Goal: Task Accomplishment & Management: Complete application form

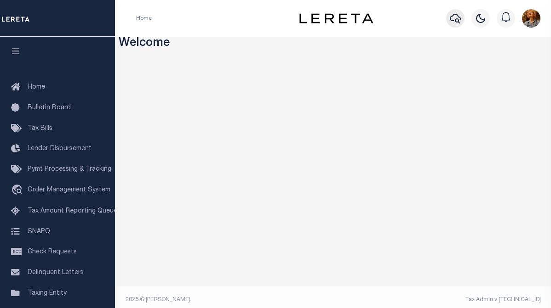
click at [452, 21] on icon "button" at bounding box center [454, 19] width 11 height 10
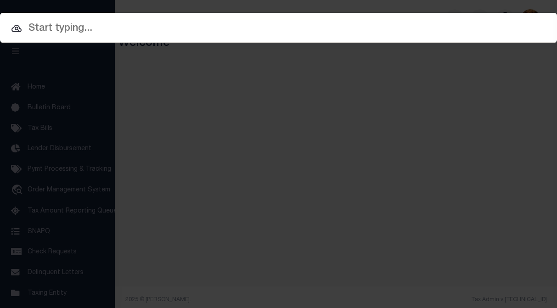
click at [56, 29] on input "text" at bounding box center [278, 29] width 557 height 16
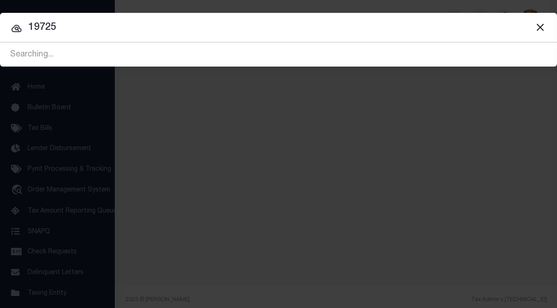
type input "19725"
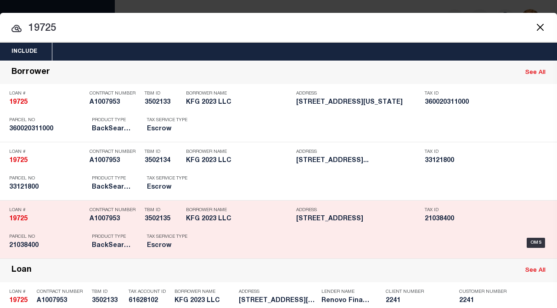
click at [408, 221] on h5 "[STREET_ADDRESS]" at bounding box center [358, 220] width 124 height 8
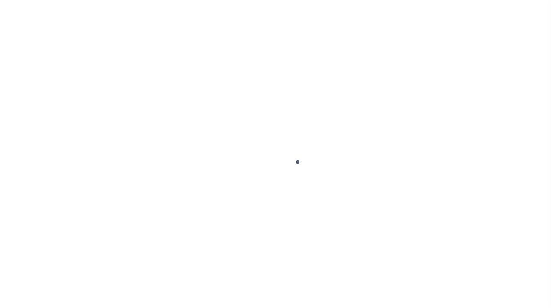
type input "19725"
type input "KFG 2023 LLC"
select select
type input "[STREET_ADDRESS]"
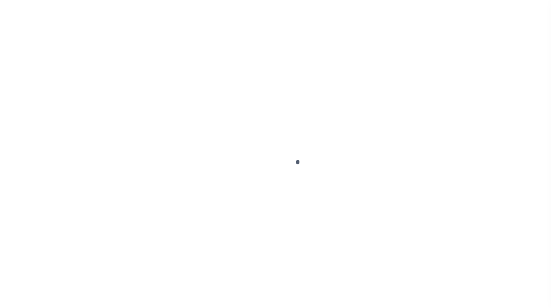
type input "[GEOGRAPHIC_DATA] [GEOGRAPHIC_DATA] 16509"
select select "400"
select select "Escrow"
select select "25066"
type input "[STREET_ADDRESS]"
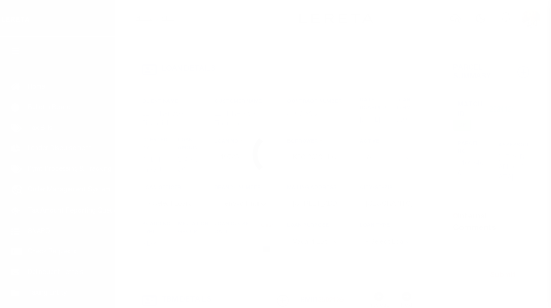
select select
type input "Wampum, [GEOGRAPHIC_DATA] 16157"
type input "a0kUS00000B4ATt"
type input "PA"
select select
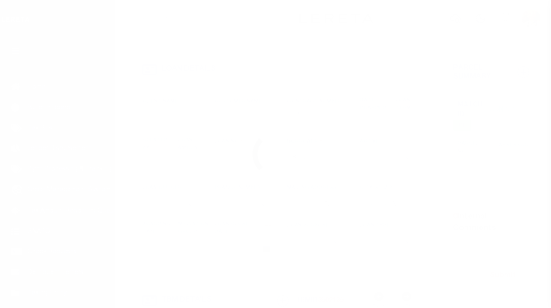
type textarea "LEGAL REQUIRED"
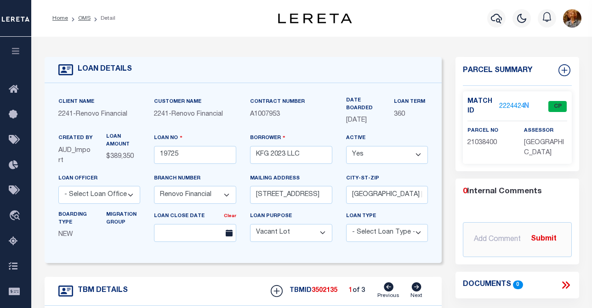
click at [502, 106] on link "2224424" at bounding box center [512, 107] width 26 height 10
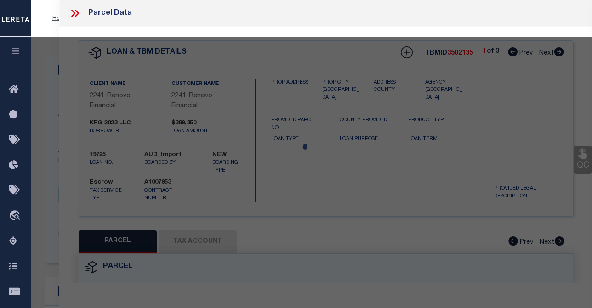
checkbox input "false"
select select "CP"
type input "LFG 2022 LLC"
select select "ATL"
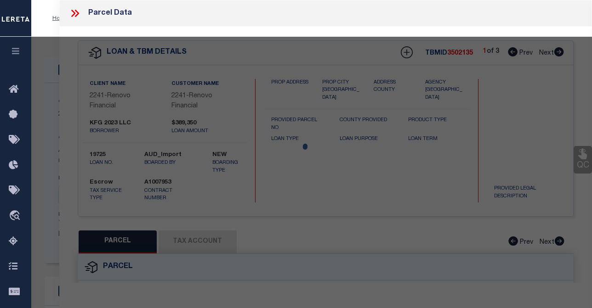
select select "ADD"
type input "[STREET_ADDRESS]"
checkbox input "false"
type input "WAMPUM, [GEOGRAPHIC_DATA] 16157"
type textarea "L 17& 6' OF L 16 46X120B 140"
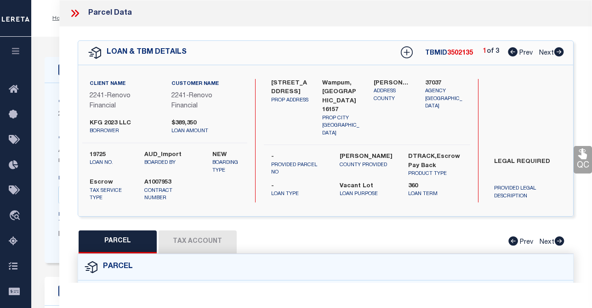
click at [207, 237] on button "Tax Account" at bounding box center [198, 242] width 78 height 23
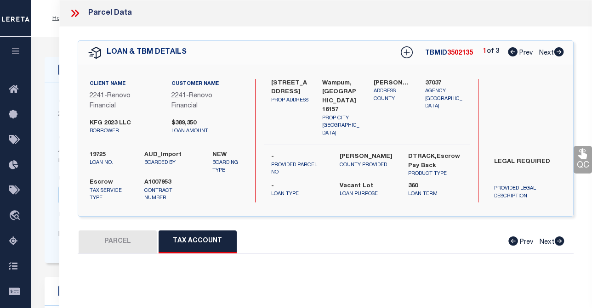
select select "100"
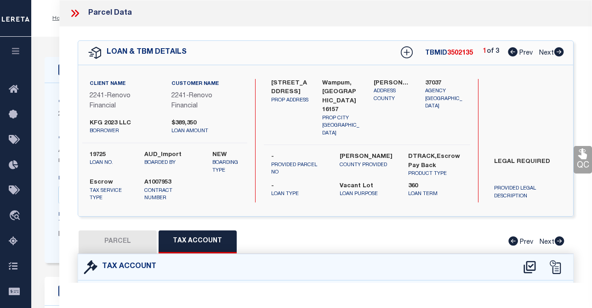
select select "100"
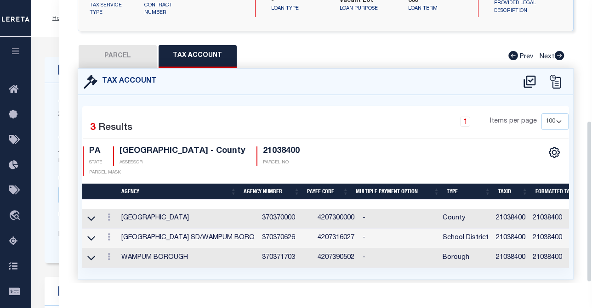
scroll to position [211, 0]
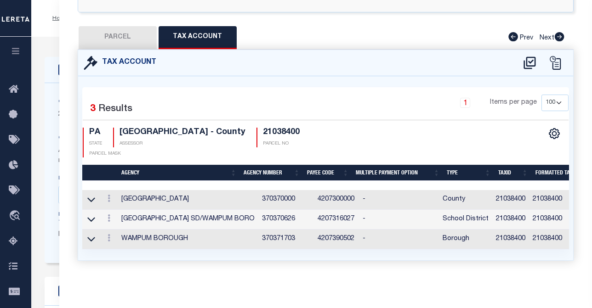
click at [452, 28] on div "PARCEL Tax Account Prev Next" at bounding box center [326, 37] width 496 height 23
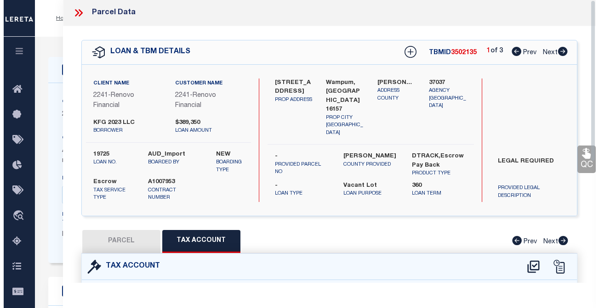
scroll to position [0, 0]
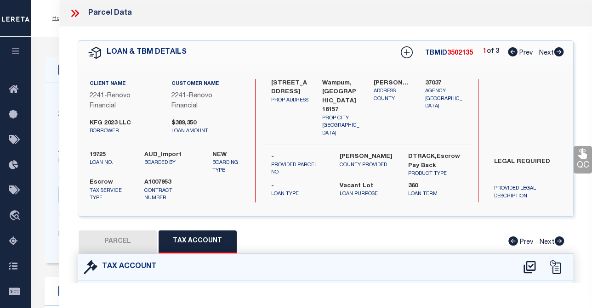
click at [74, 11] on icon at bounding box center [75, 13] width 12 height 12
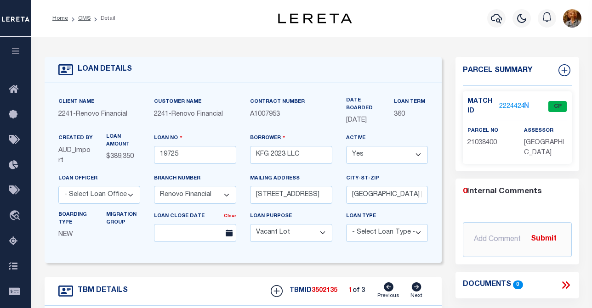
click at [430, 24] on div "Profile Sign out" at bounding box center [472, 18] width 225 height 32
click at [492, 19] on icon "button" at bounding box center [496, 18] width 11 height 11
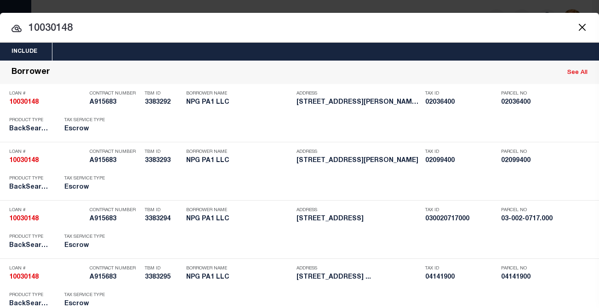
drag, startPoint x: 30, startPoint y: 27, endPoint x: 86, endPoint y: 27, distance: 56.1
click at [81, 30] on input "10030148" at bounding box center [299, 29] width 599 height 16
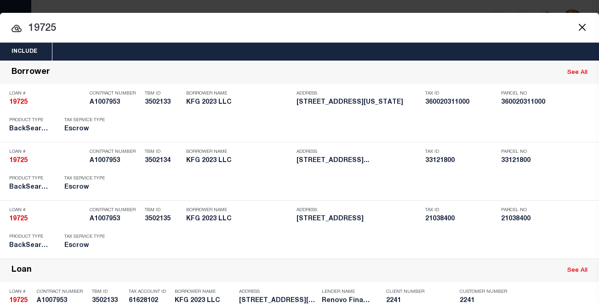
click at [453, 19] on div at bounding box center [299, 27] width 599 height 29
drag, startPoint x: 65, startPoint y: 30, endPoint x: 7, endPoint y: 33, distance: 58.0
click at [7, 33] on input "19725" at bounding box center [299, 29] width 599 height 16
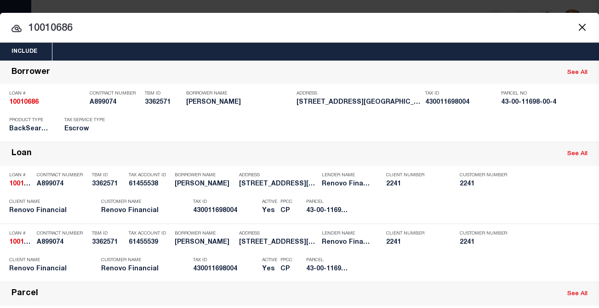
drag, startPoint x: 86, startPoint y: 27, endPoint x: 15, endPoint y: 30, distance: 71.3
click at [15, 61] on div "10010686 10010686 Borrower See All Loan # 10010686 Contract Number A899074 TBM …" at bounding box center [299, 300] width 599 height 479
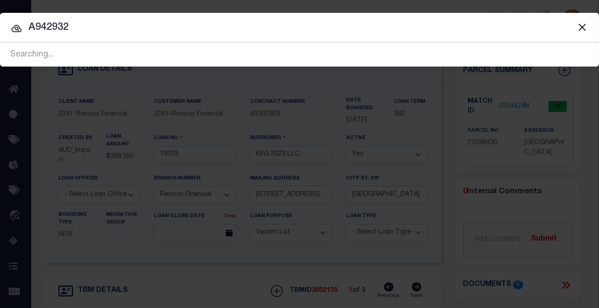
type input "A942932"
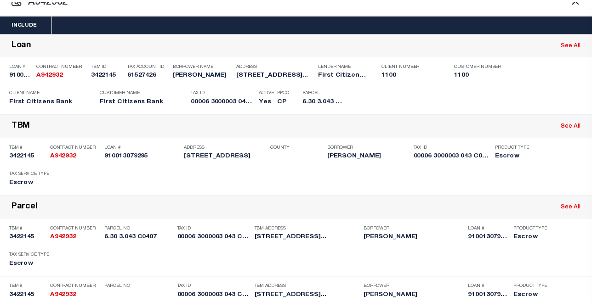
scroll to position [29, 0]
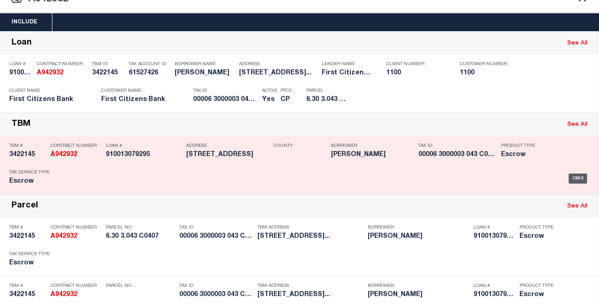
click at [550, 178] on div "OMS" at bounding box center [577, 179] width 19 height 10
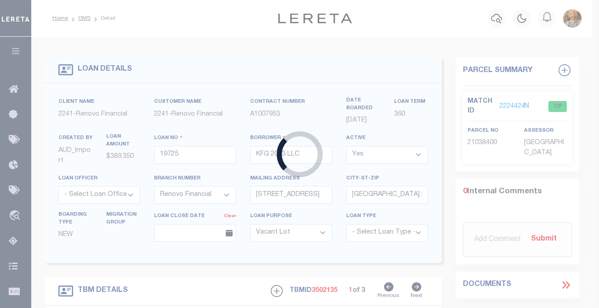
type input "910013079295"
type input "[PERSON_NAME]"
select select
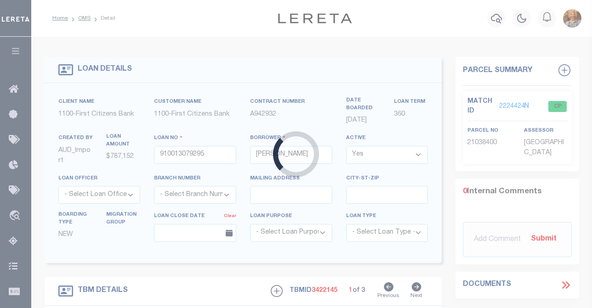
type input "[STREET_ADDRESS]"
select select
type input "[GEOGRAPHIC_DATA]"
type input "NJ"
select select "24377"
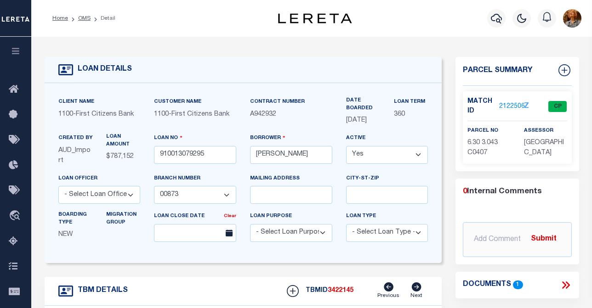
click at [503, 106] on link "2122506" at bounding box center [512, 107] width 26 height 10
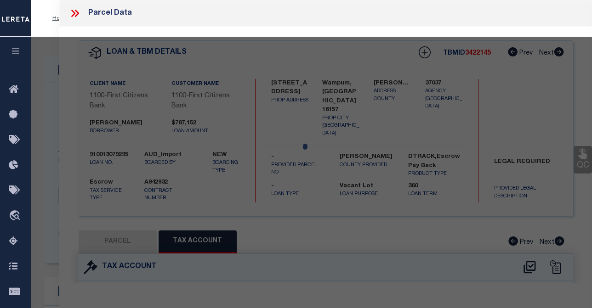
select select "AS"
select select
checkbox input "false"
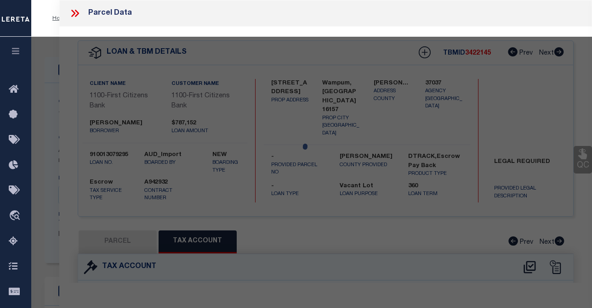
select select "CP"
type input "[PERSON_NAME]"
select select "AGW"
select select "ADD"
type input "[STREET_ADDRESS]"
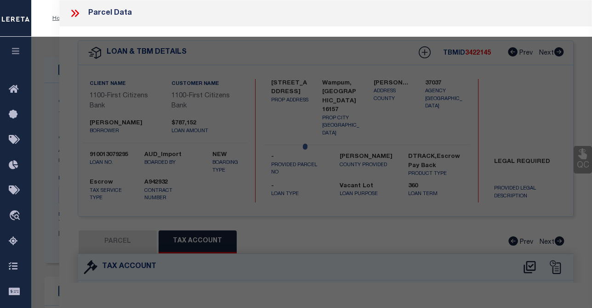
checkbox input "false"
type input "NJ"
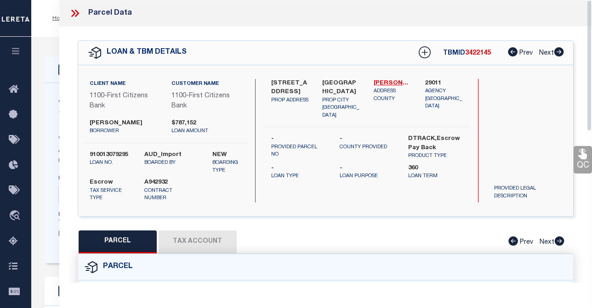
click at [208, 241] on button "Tax Account" at bounding box center [198, 242] width 78 height 23
select select "100"
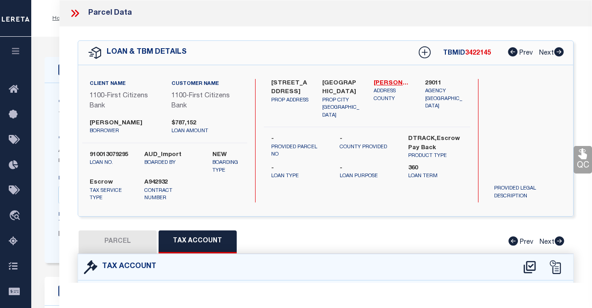
select select "100"
click at [76, 13] on icon at bounding box center [75, 13] width 12 height 12
